Goal: Task Accomplishment & Management: Use online tool/utility

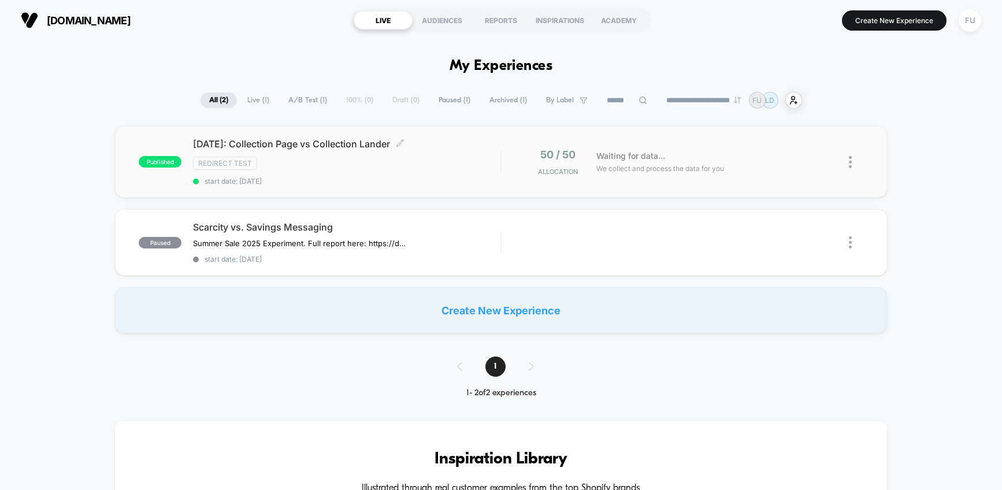
click at [369, 167] on div "Redirect Test" at bounding box center [346, 163] width 307 height 13
